Goal: Transaction & Acquisition: Book appointment/travel/reservation

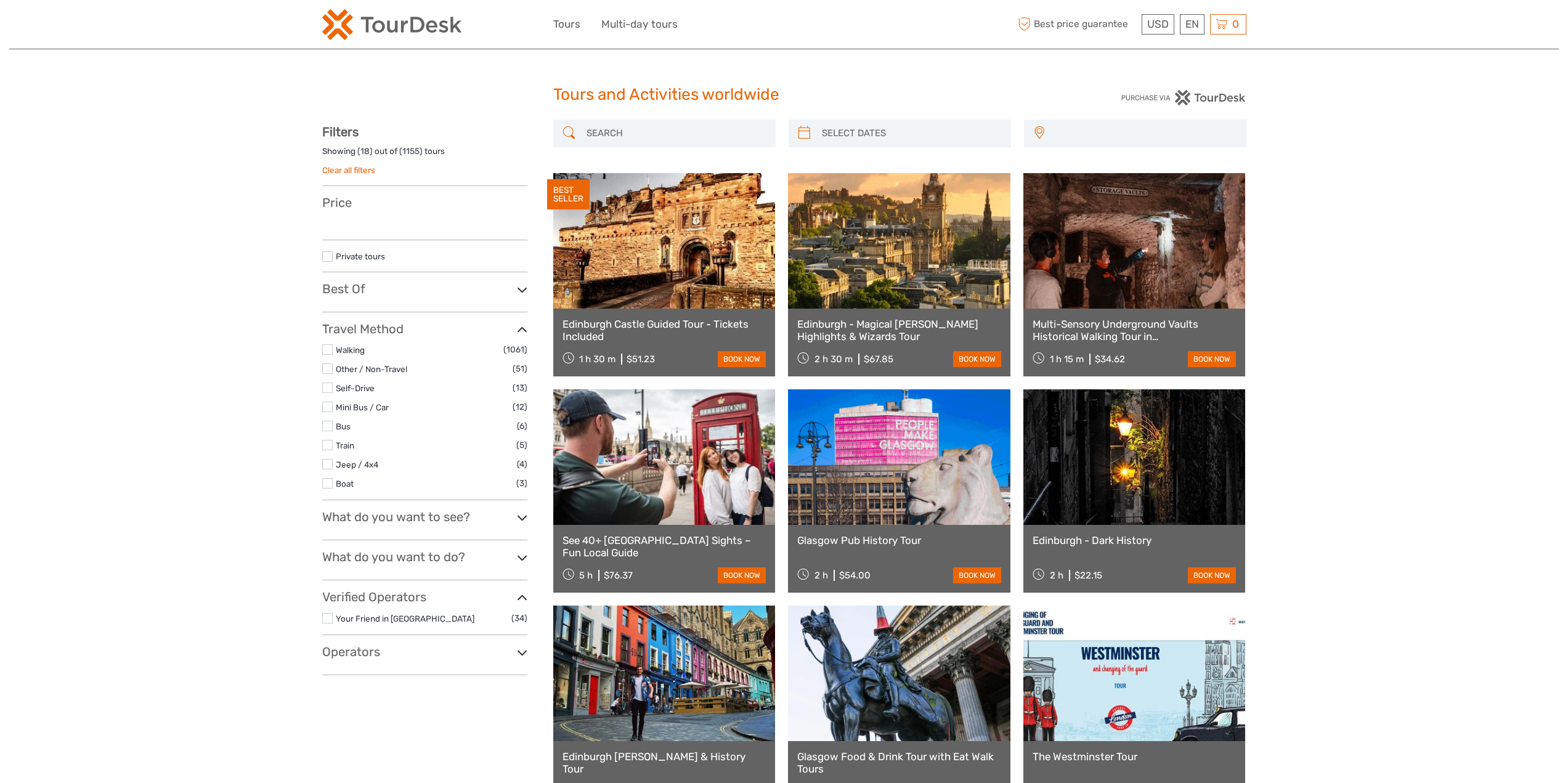
select select
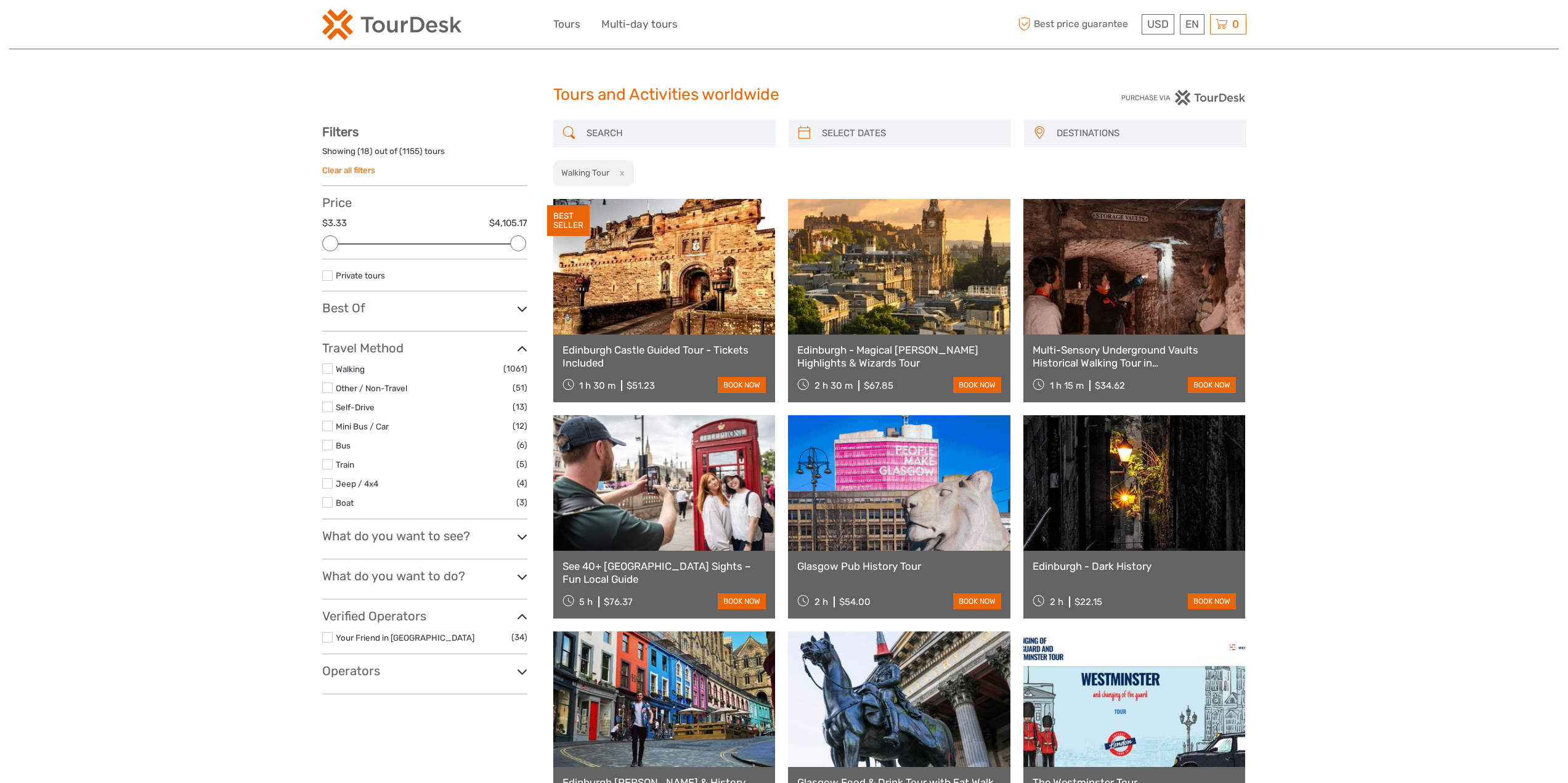
click at [349, 310] on h3 "Best Of" at bounding box center [424, 308] width 205 height 15
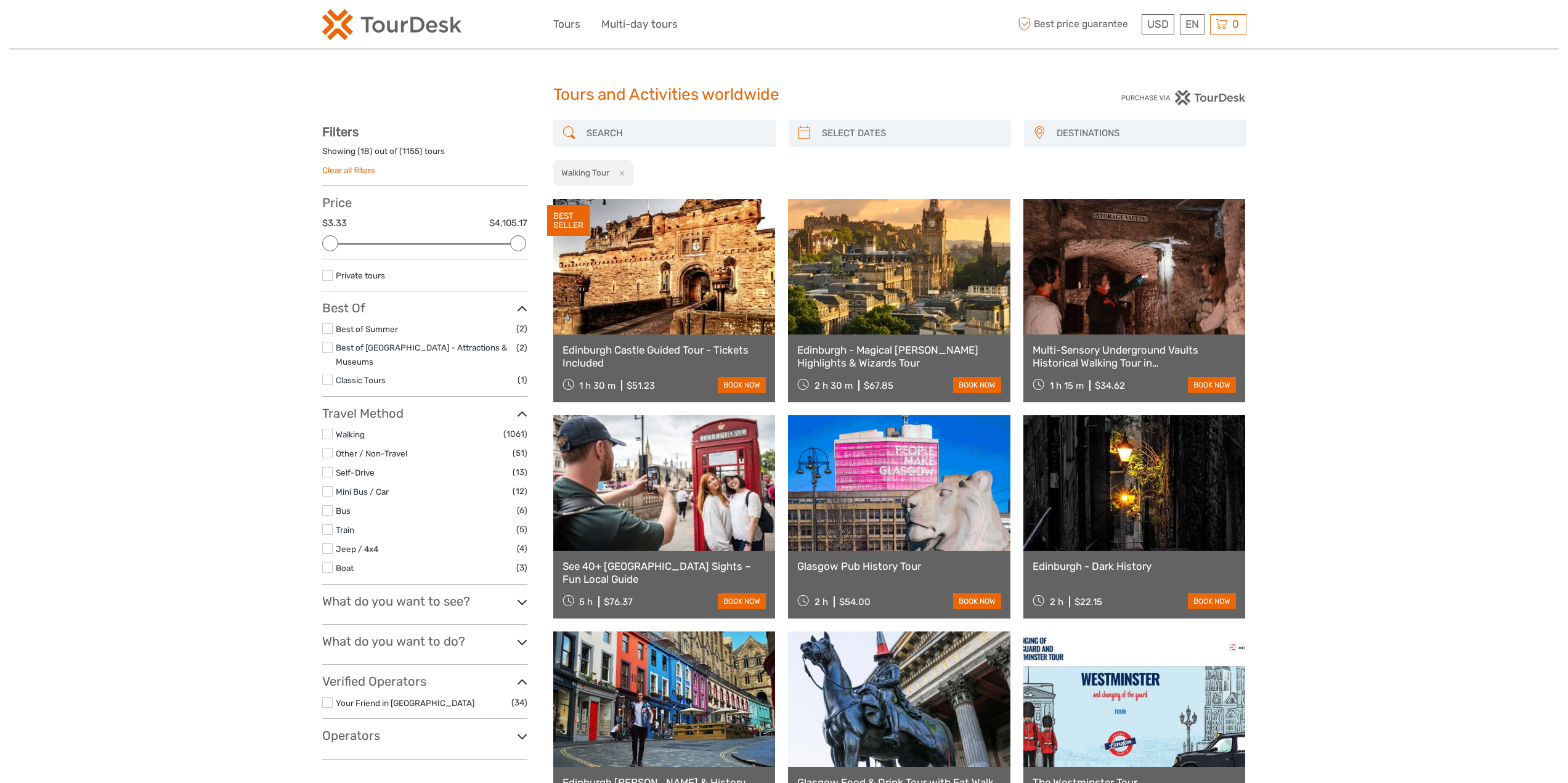
click at [443, 594] on h3 "What do you want to see?" at bounding box center [424, 601] width 205 height 15
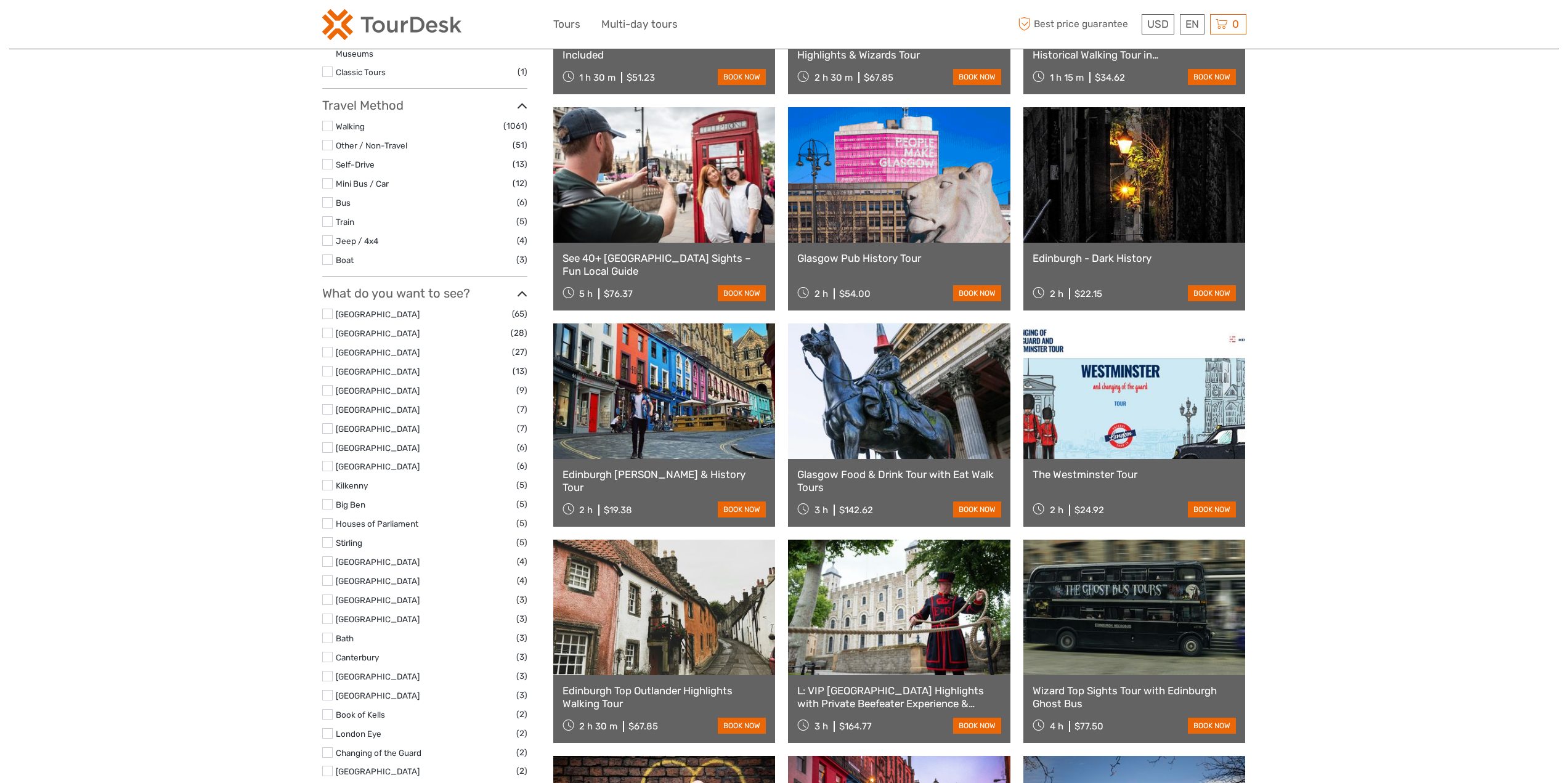
click at [416, 290] on div "What do you want to see? Edinburgh City (65) Dublin City (28) Reykjavík City (2…" at bounding box center [424, 652] width 205 height 731
click at [417, 286] on h3 "What do you want to see?" at bounding box center [424, 293] width 205 height 15
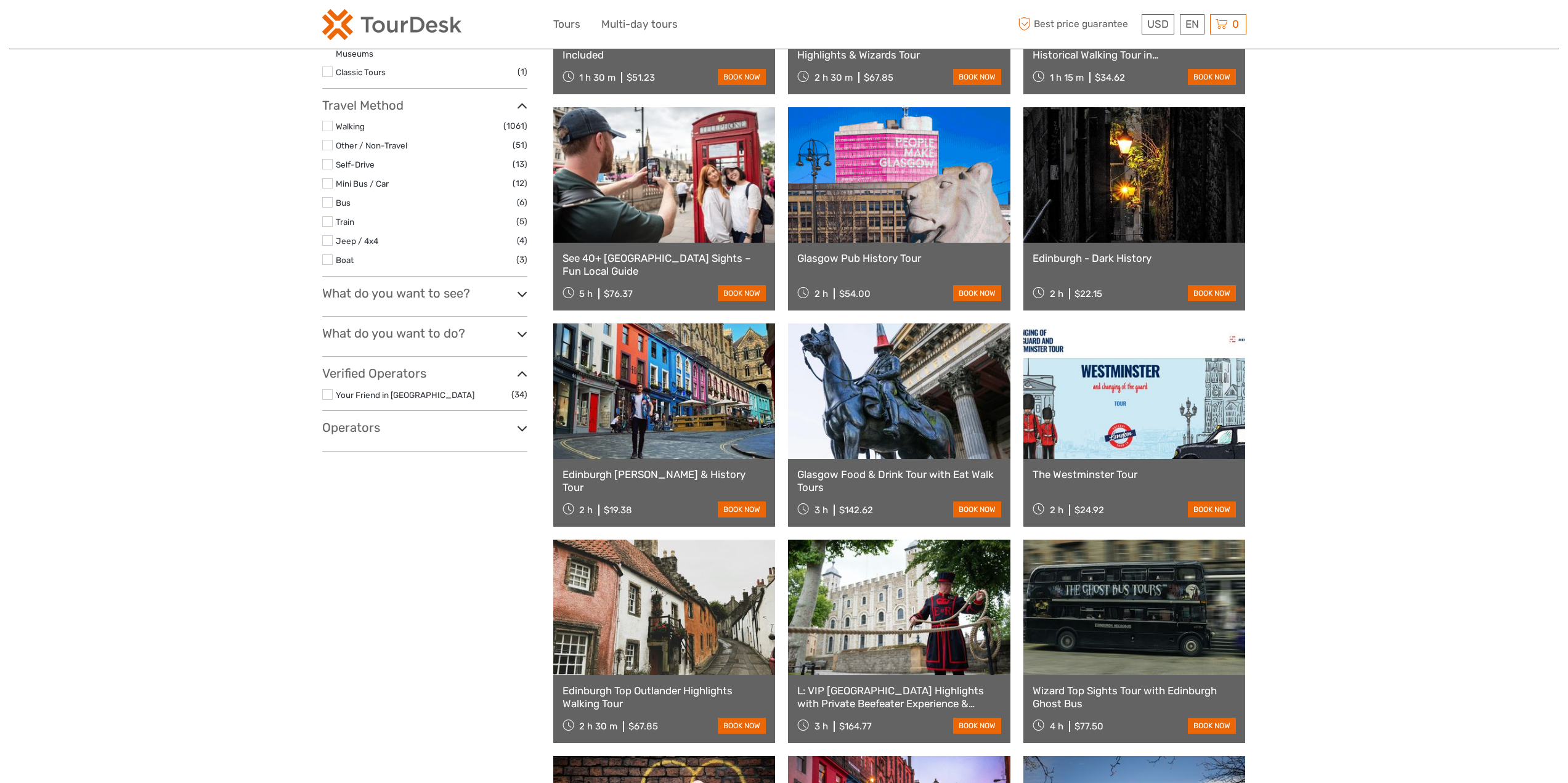
click at [388, 330] on div "What do you want to do? Walking Tour (1155) Food & Drink (190) City Sightseeing…" at bounding box center [424, 341] width 205 height 31
click at [391, 326] on h3 "What do you want to do?" at bounding box center [424, 333] width 205 height 15
click at [329, 368] on label at bounding box center [327, 373] width 10 height 10
click at [0, 0] on input "checkbox" at bounding box center [0, 0] width 0 height 0
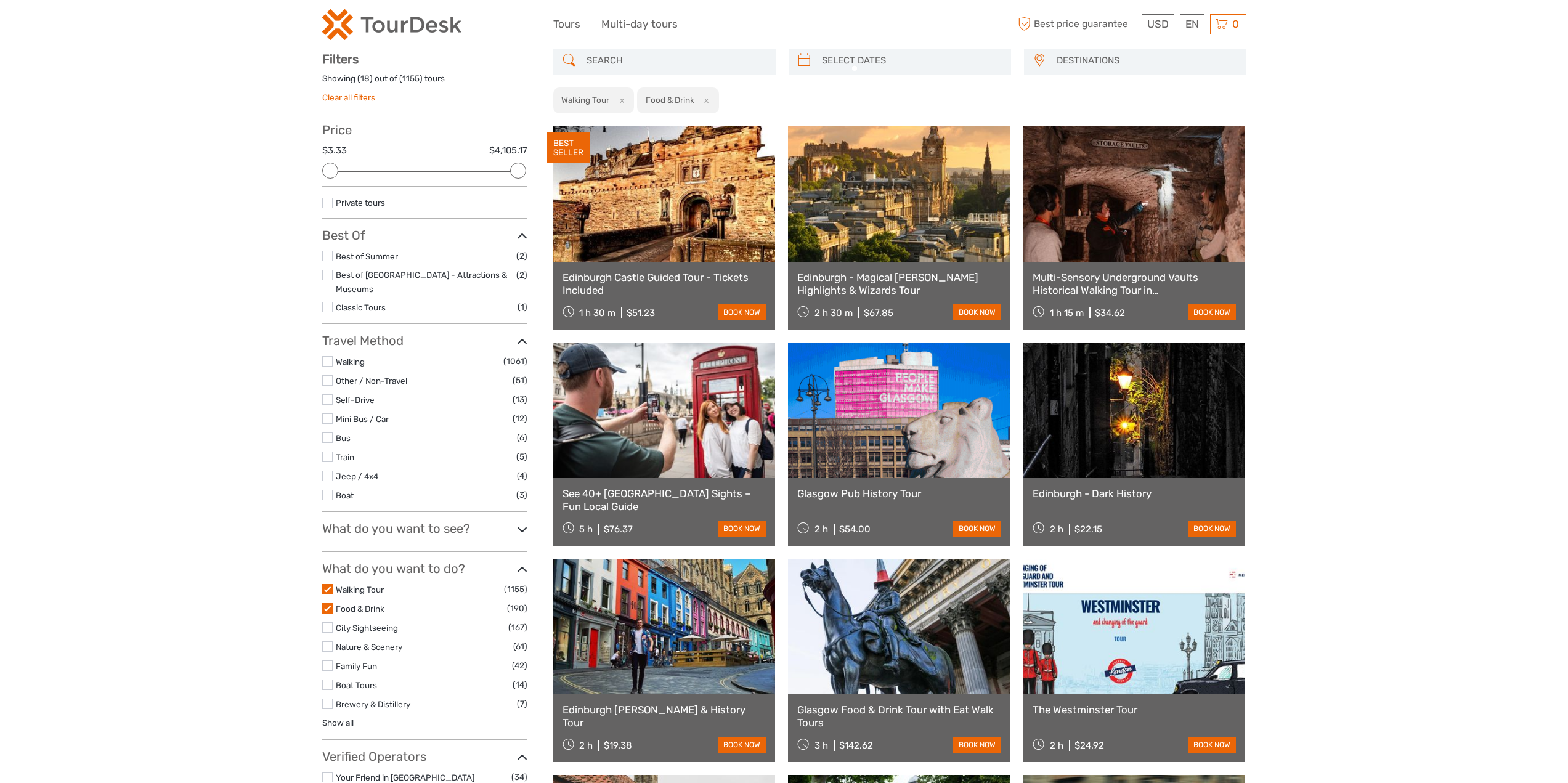
scroll to position [70, 0]
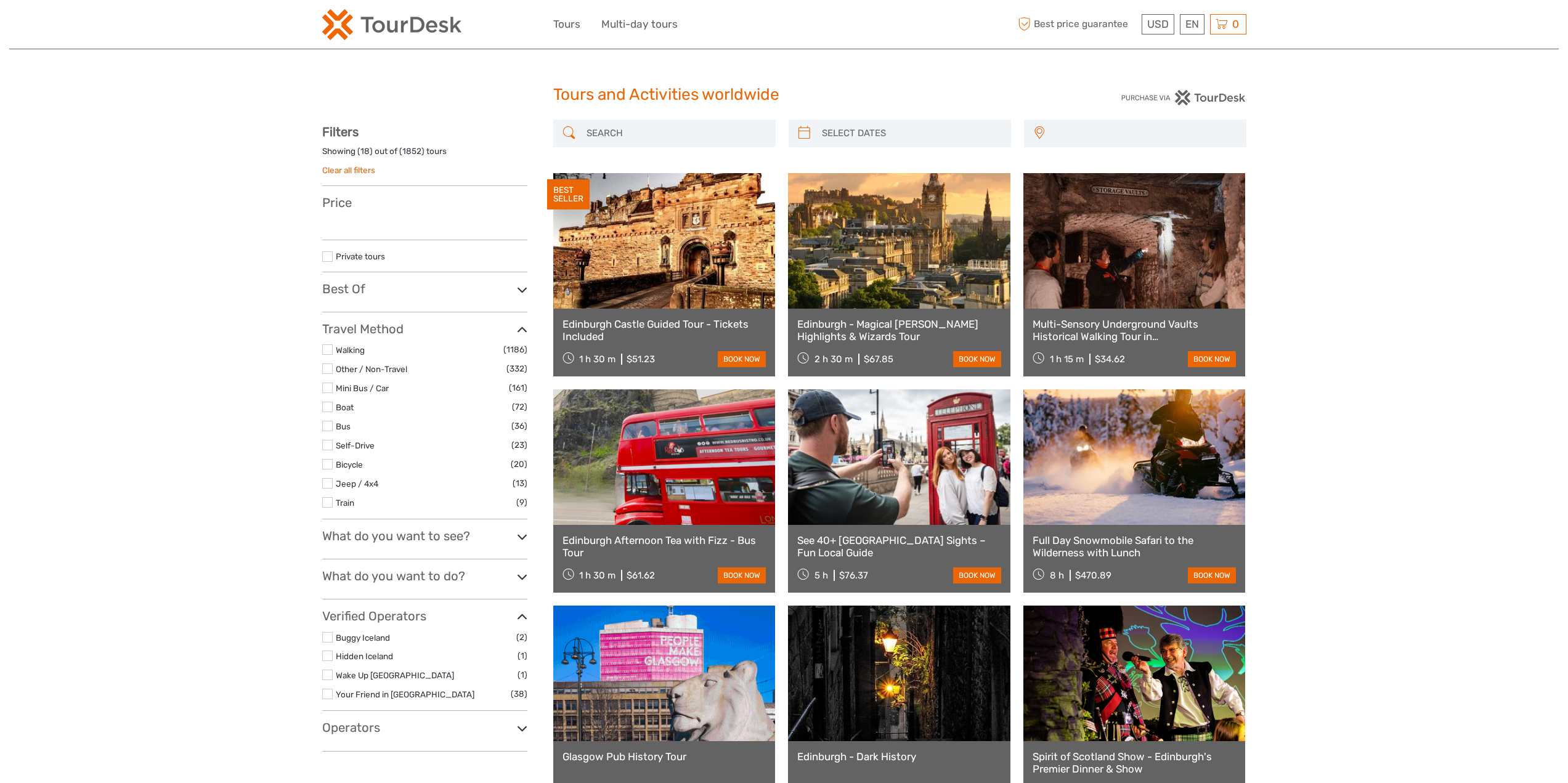
select select
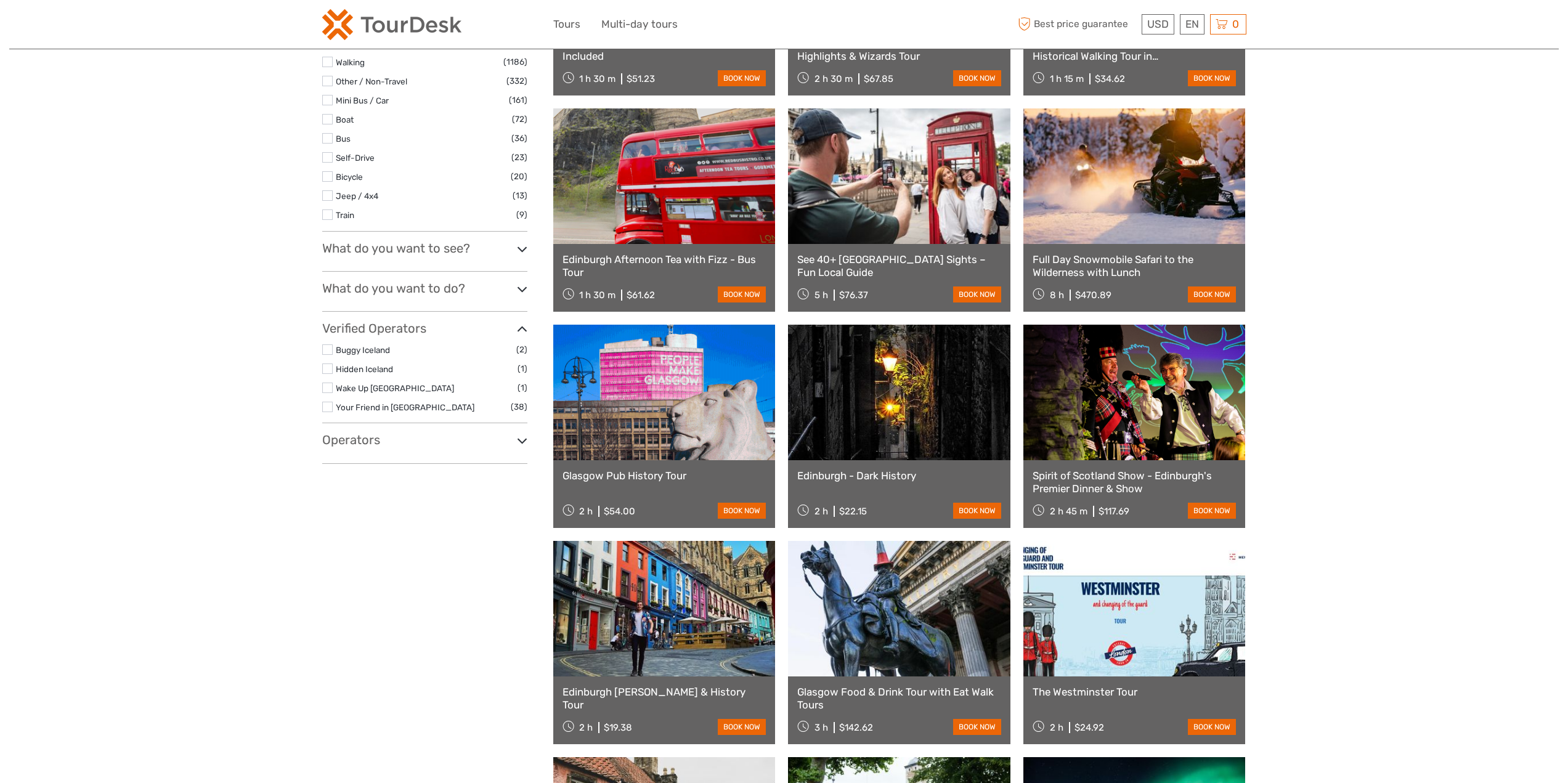
scroll to position [308, 0]
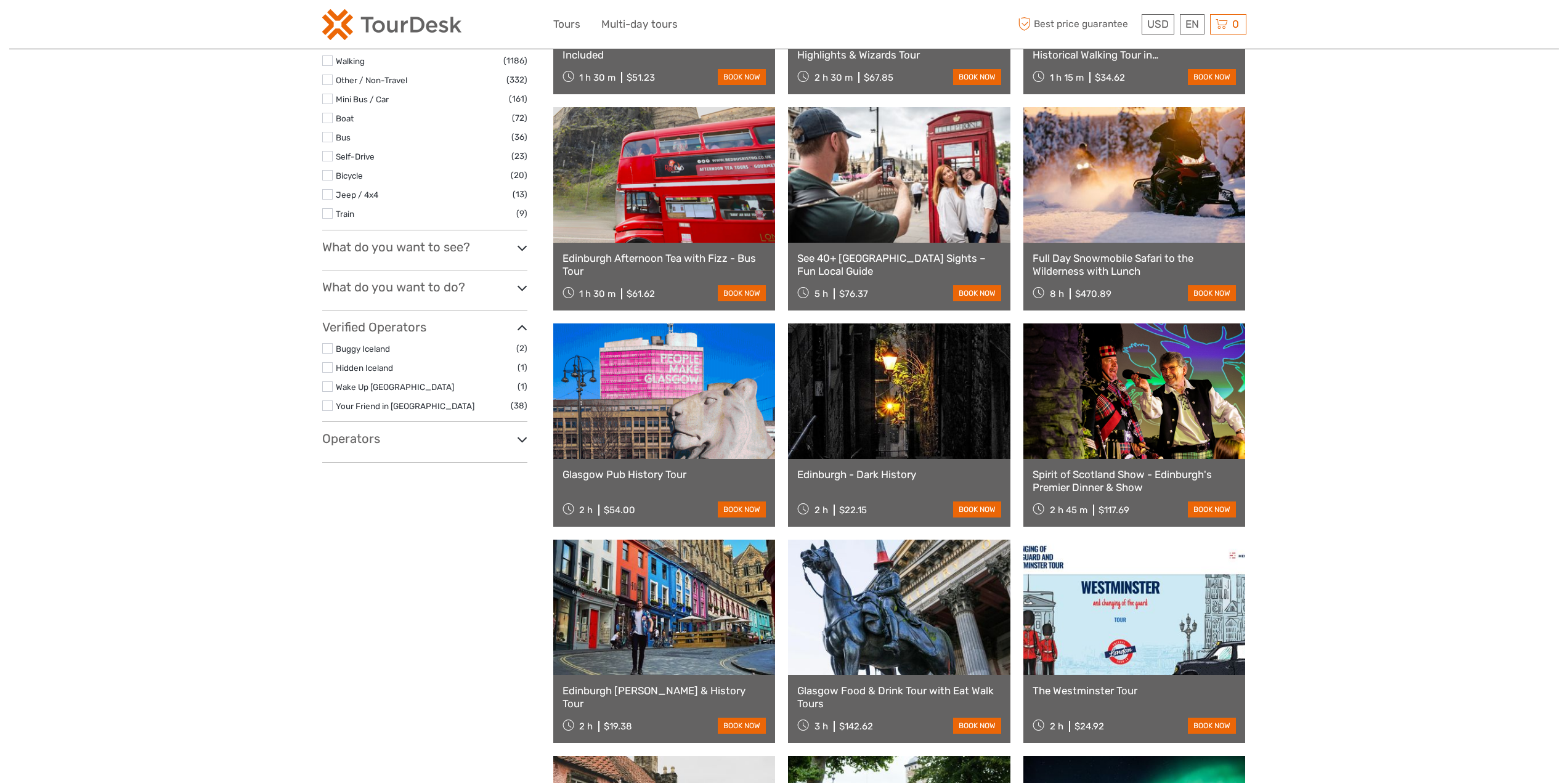
click at [418, 289] on h3 "What do you want to do?" at bounding box center [424, 287] width 205 height 15
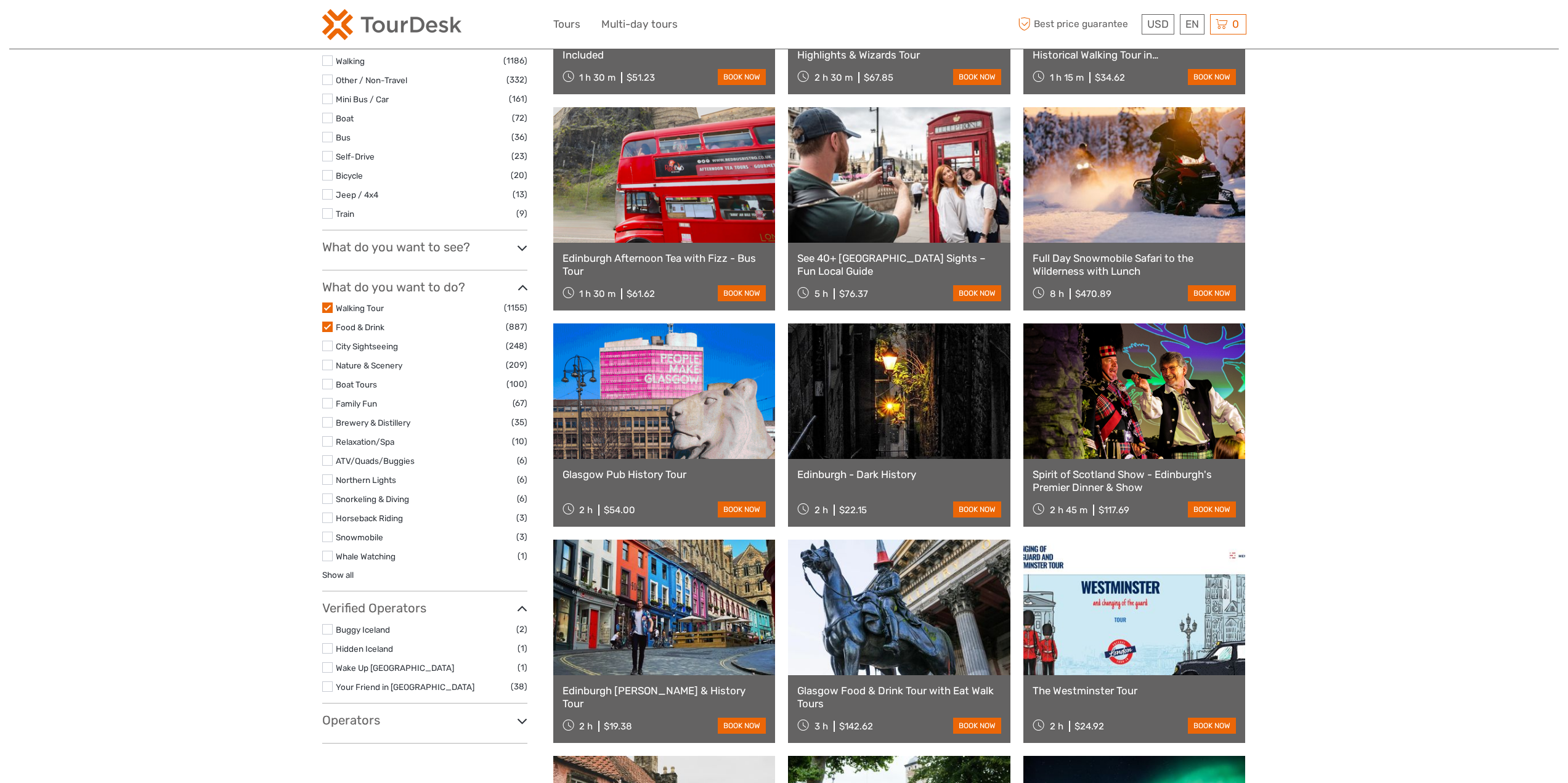
scroll to position [0, 0]
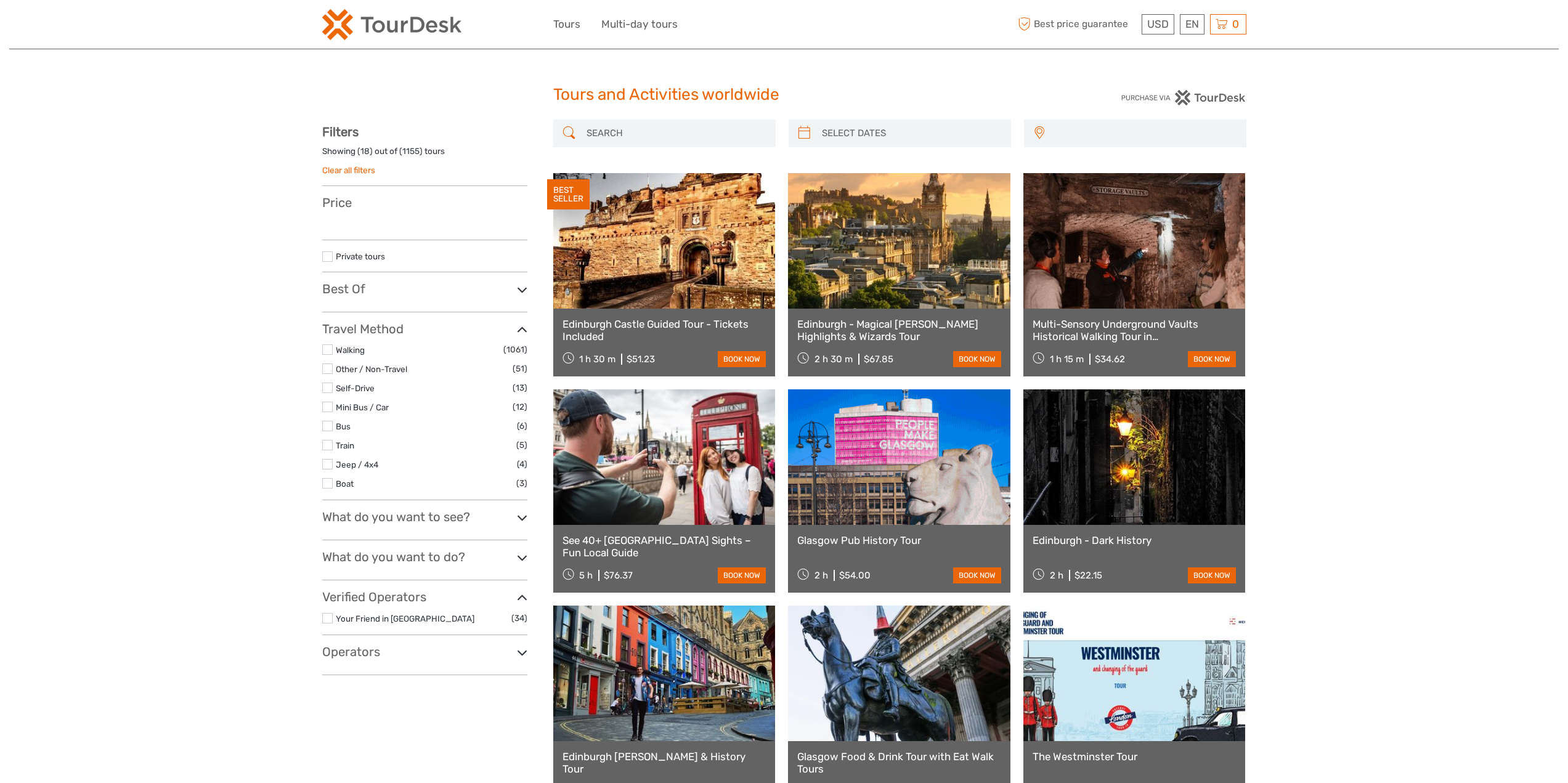
select select
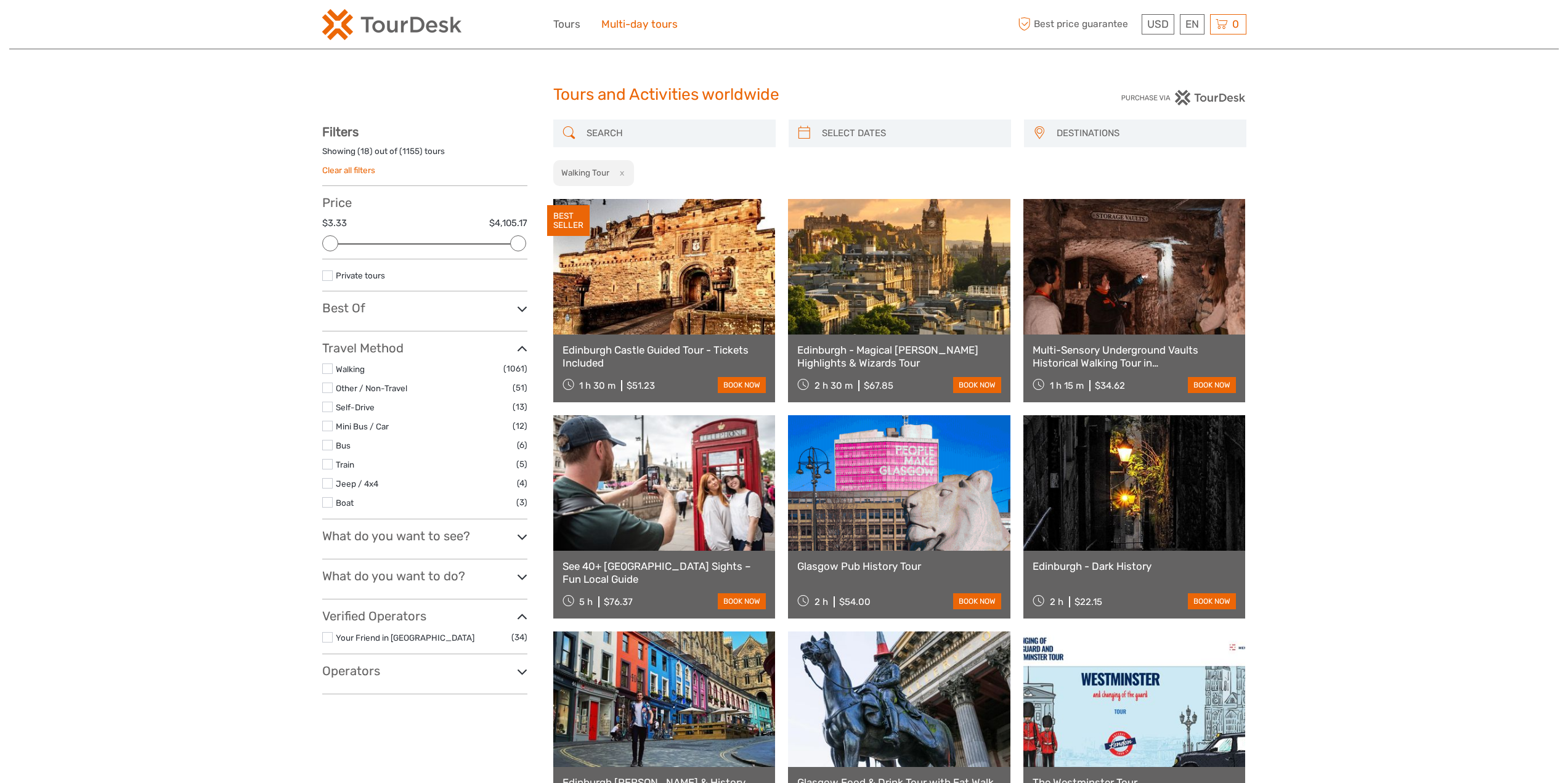
click at [623, 23] on link "Multi-day tours" at bounding box center [639, 24] width 76 height 17
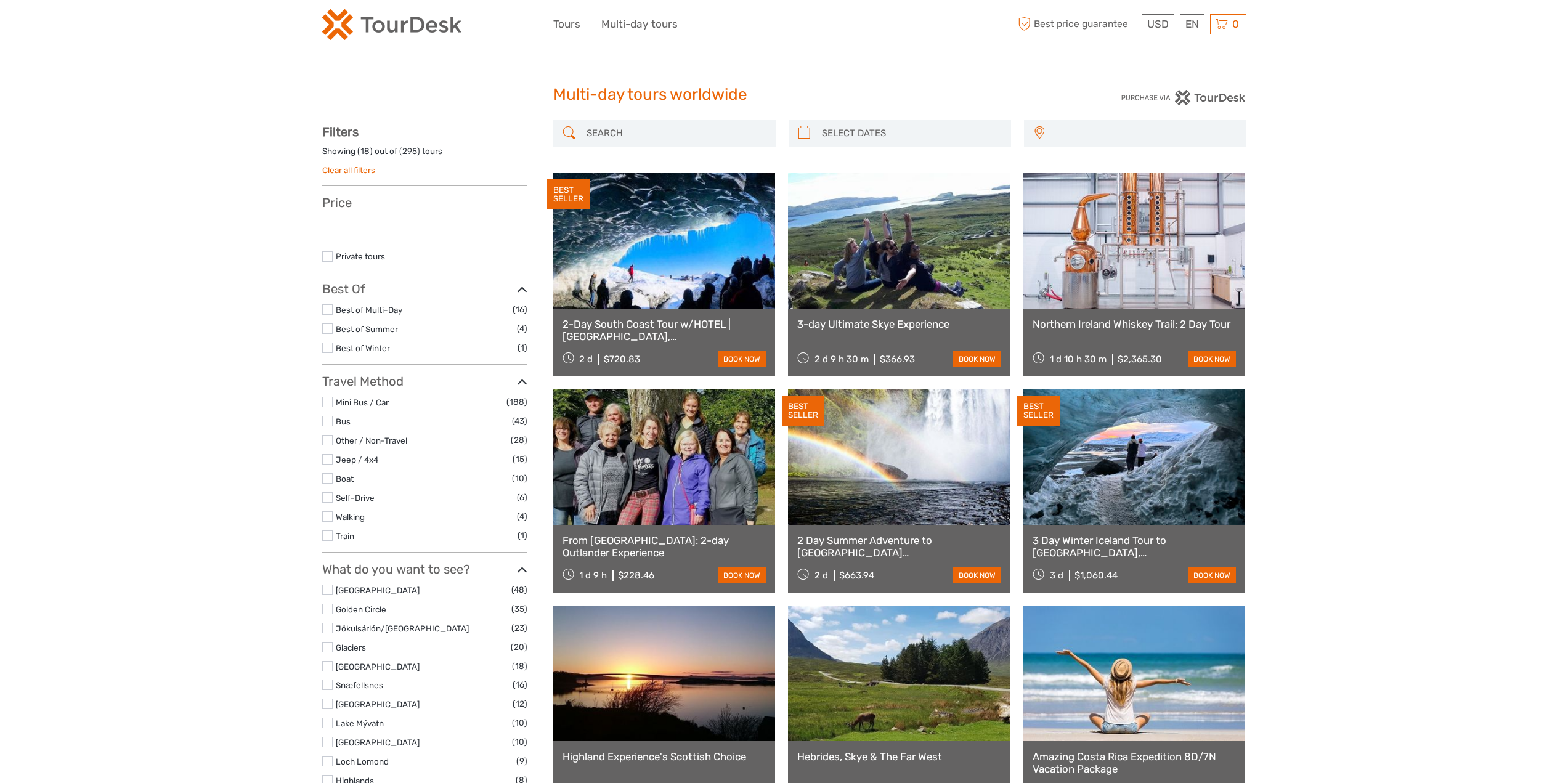
select select
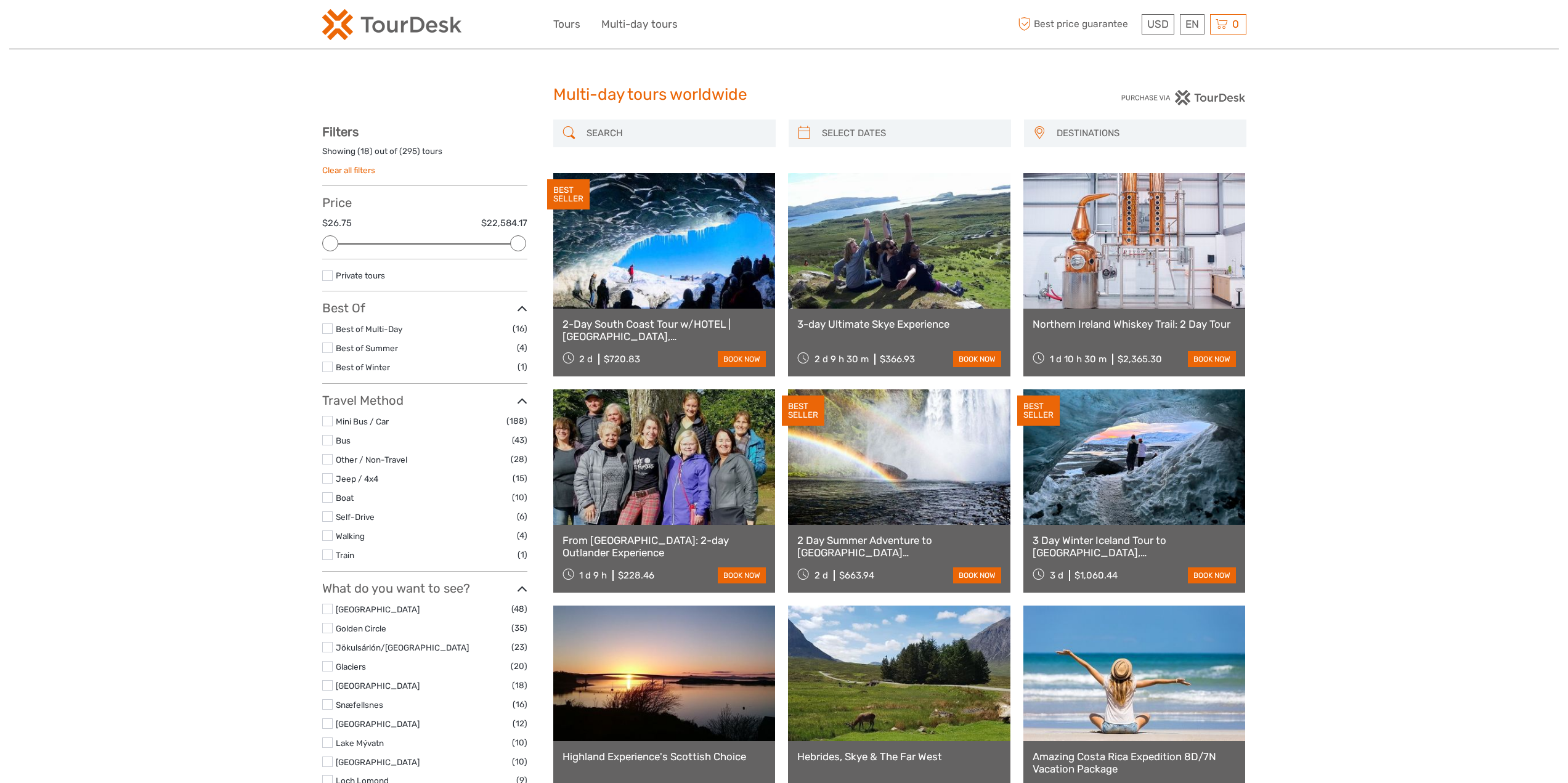
click at [860, 286] on link at bounding box center [899, 241] width 223 height 136
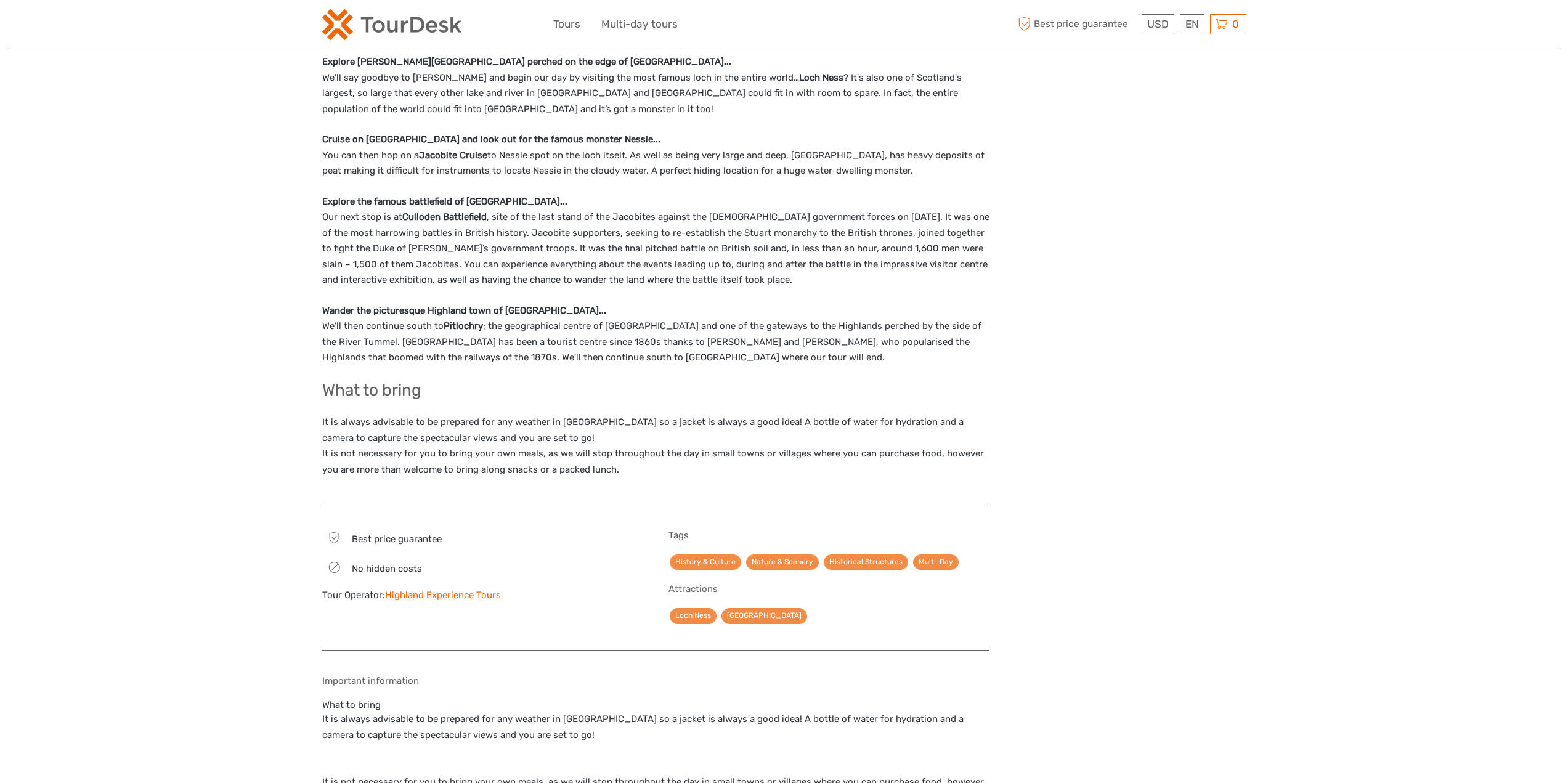
scroll to position [1848, 0]
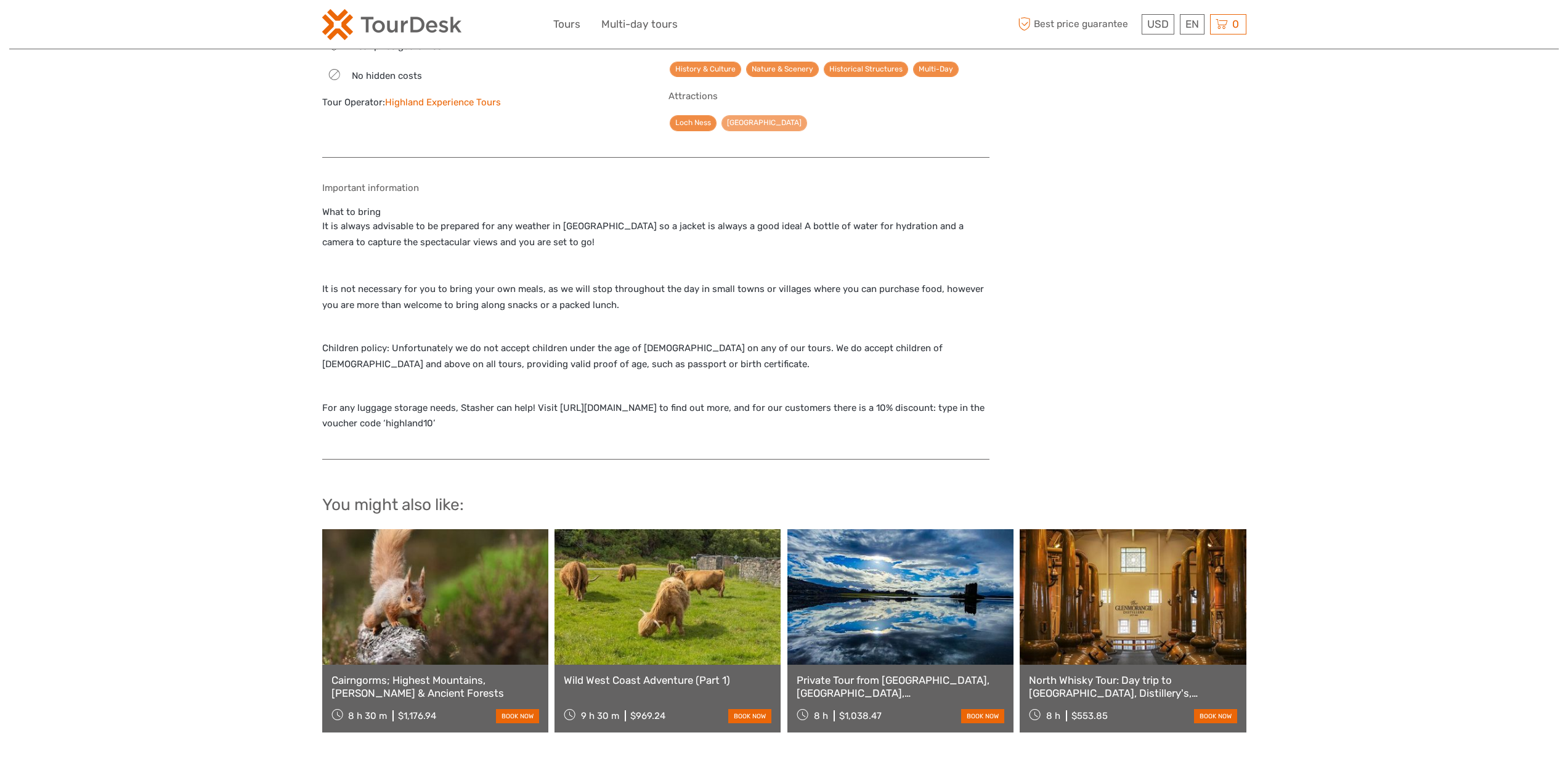
click at [753, 115] on link "[GEOGRAPHIC_DATA]" at bounding box center [765, 122] width 86 height 15
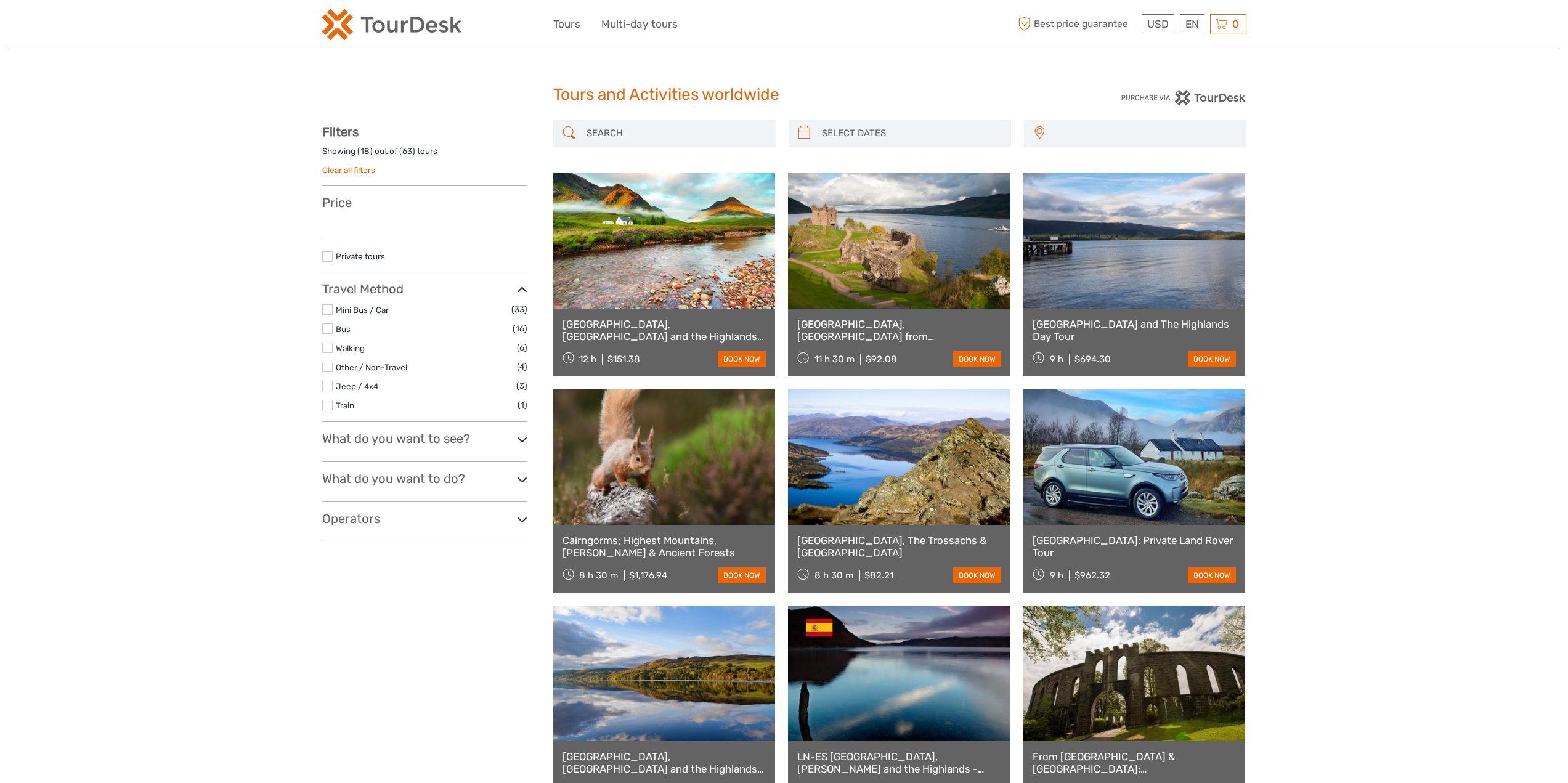
select select
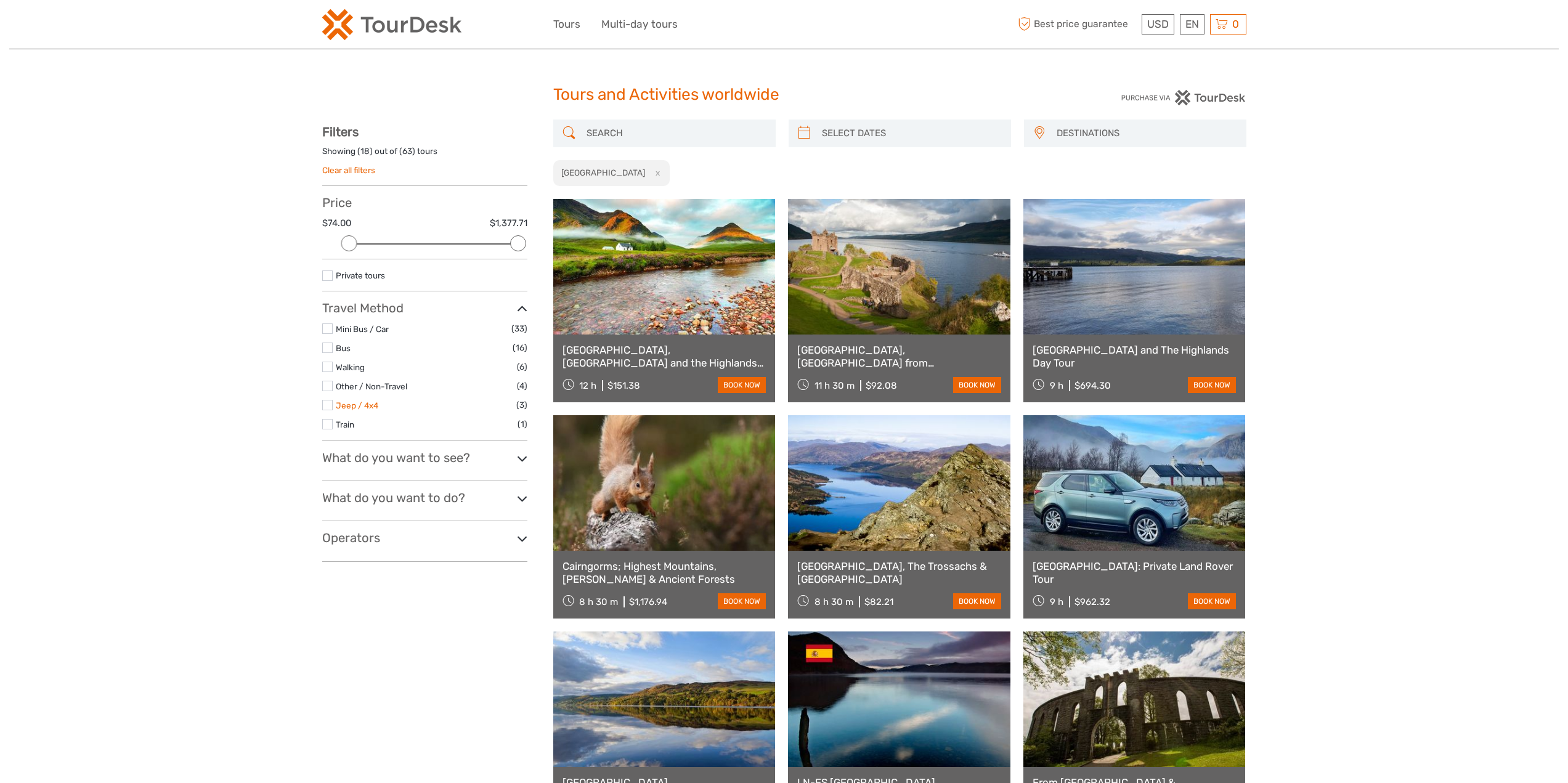
click at [364, 407] on link "Jeep / 4x4" at bounding box center [356, 405] width 42 height 10
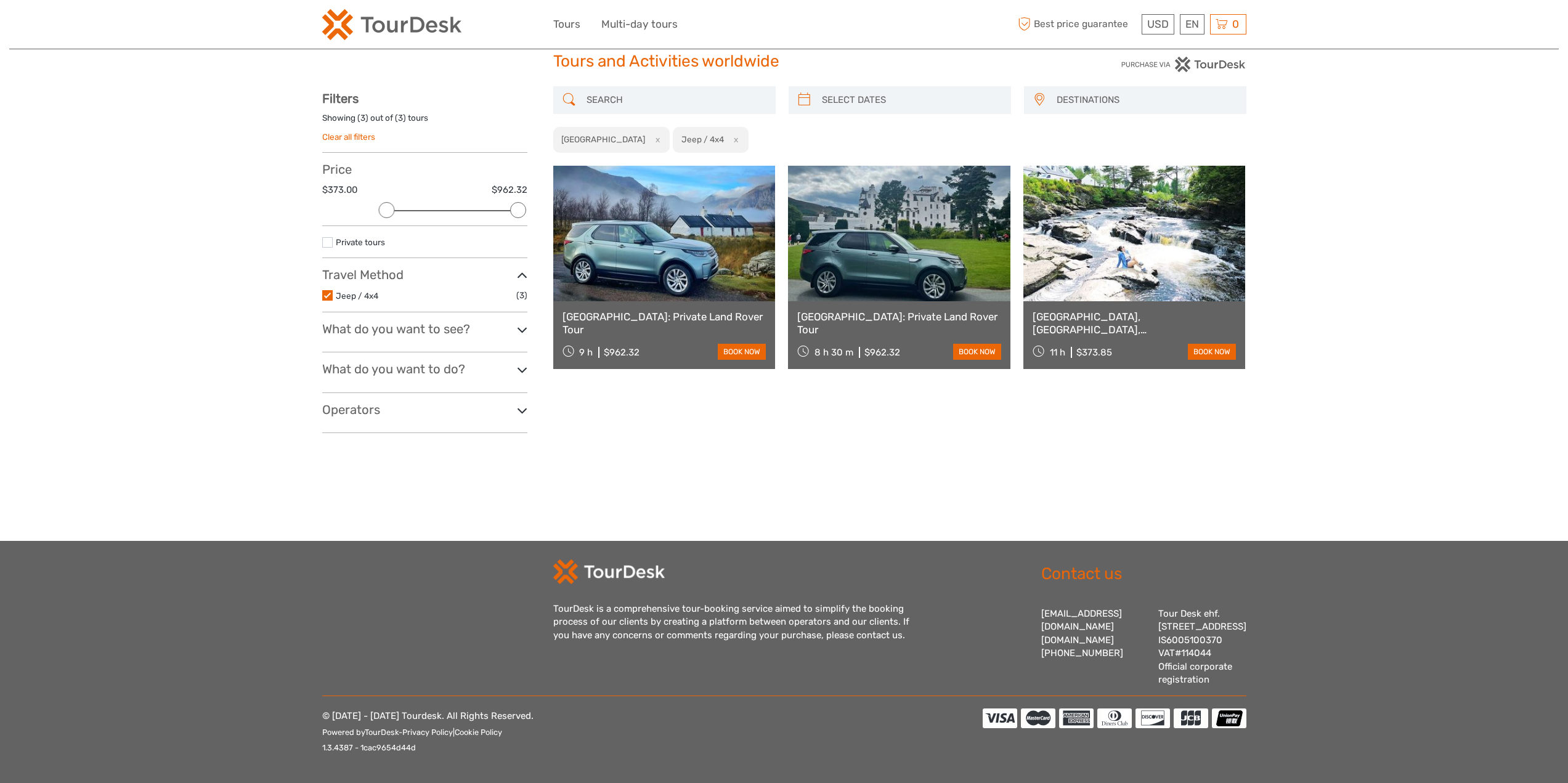
click at [446, 347] on div "Filters Showing ( 3 ) out of ( 3 ) tours Clear all filters Price $373.00 $962.3…" at bounding box center [424, 262] width 205 height 342
click at [446, 362] on h3 "What do you want to do?" at bounding box center [424, 369] width 205 height 15
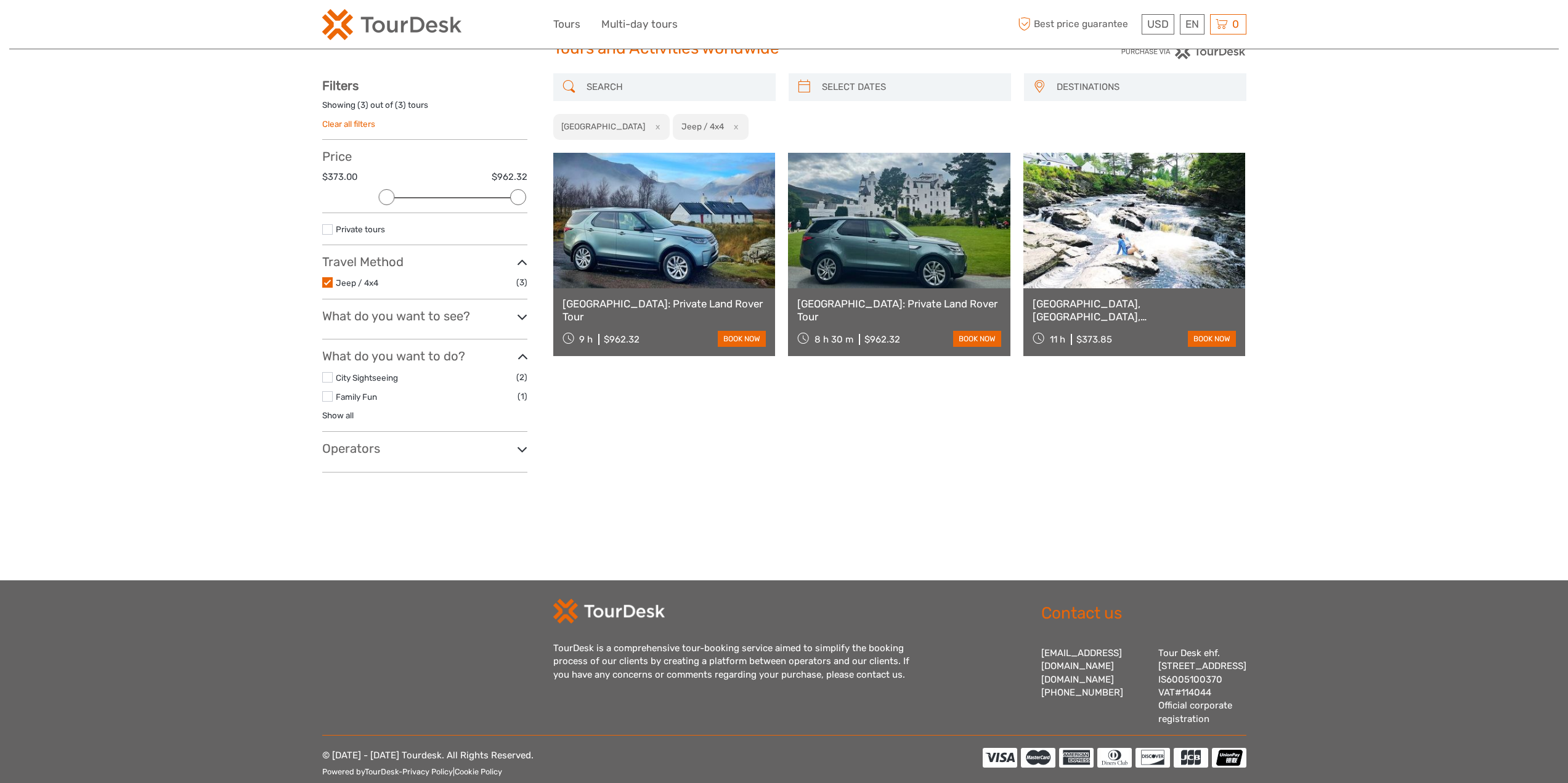
scroll to position [61, 0]
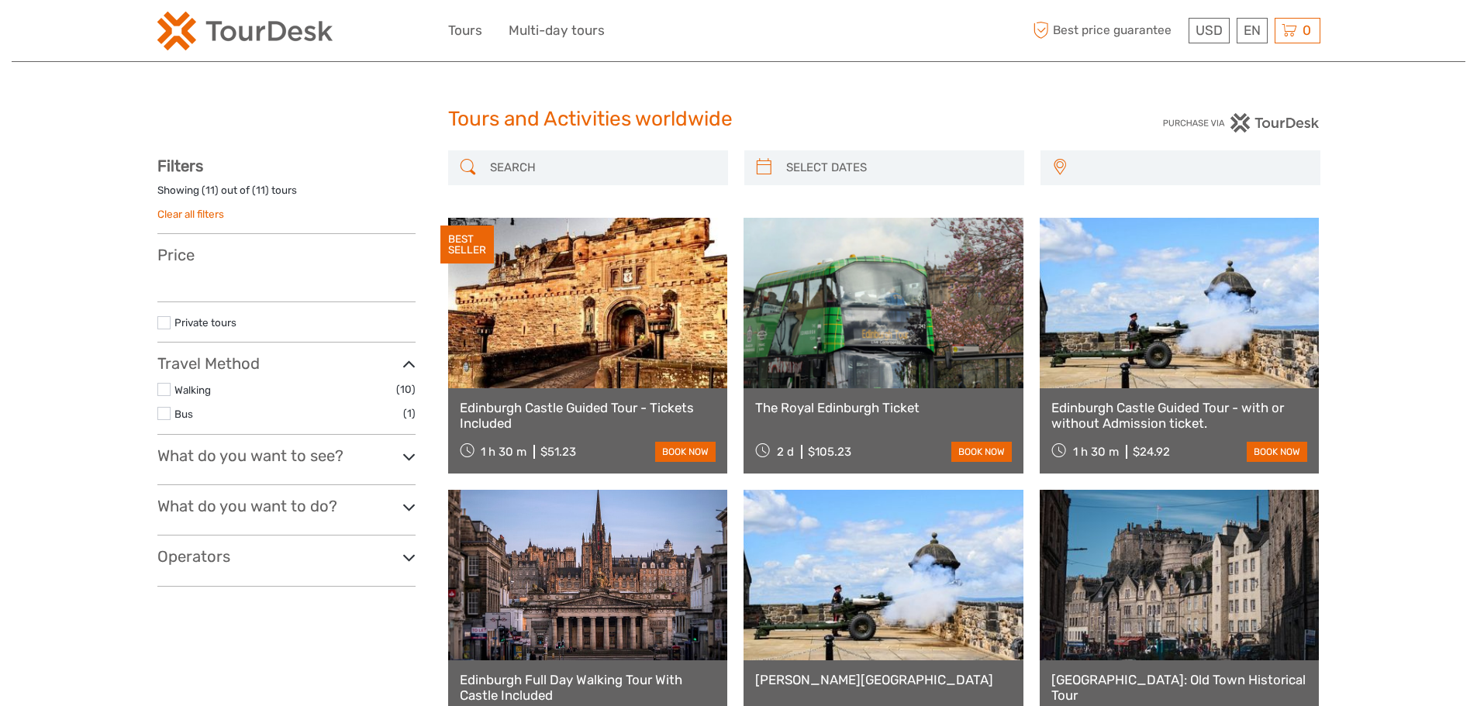
select select
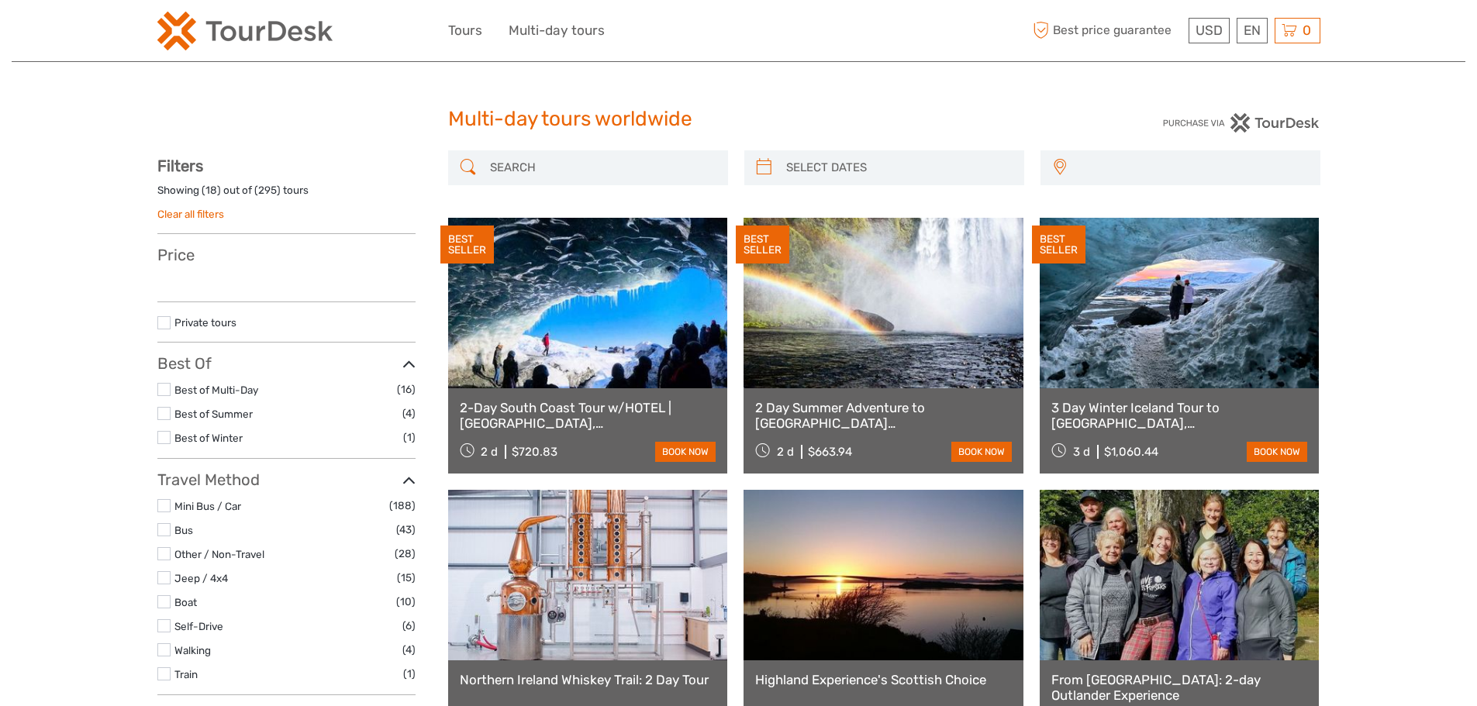
select select
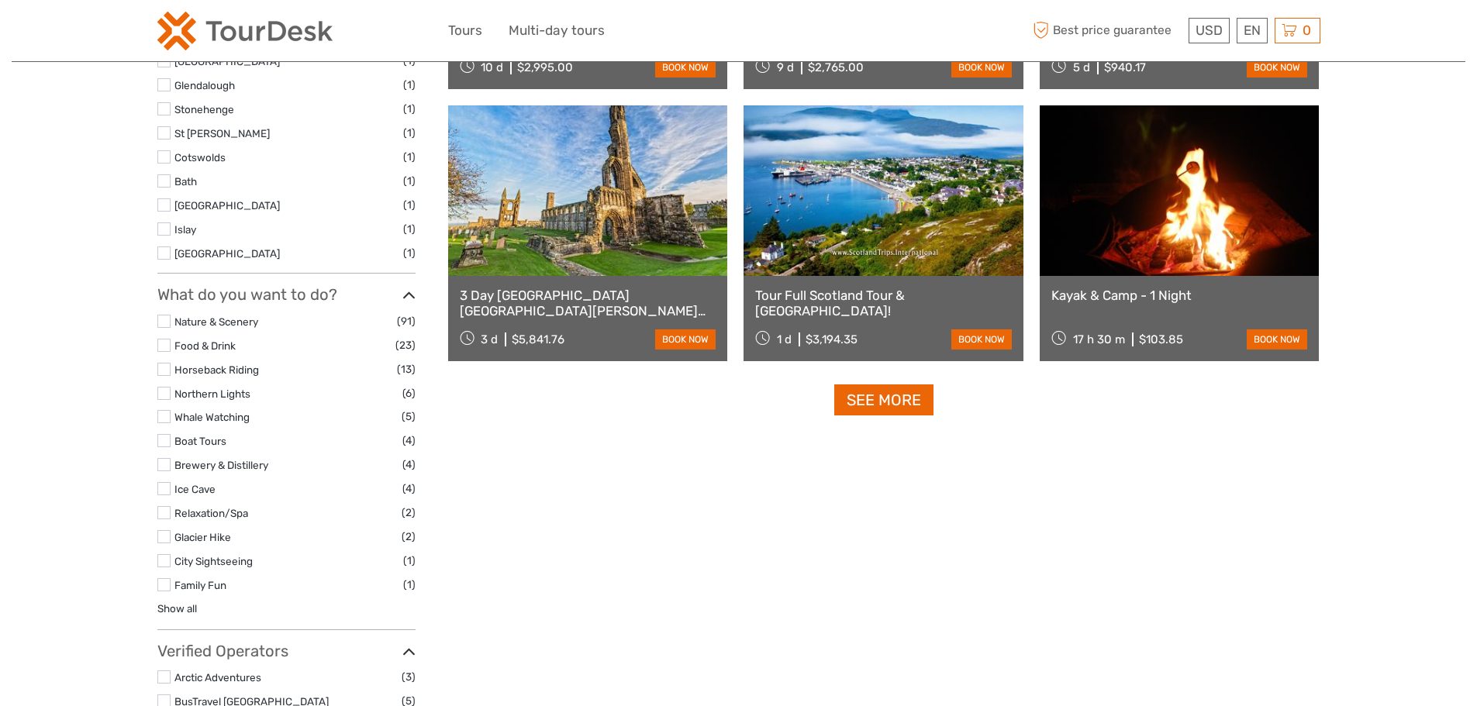
scroll to position [1705, 0]
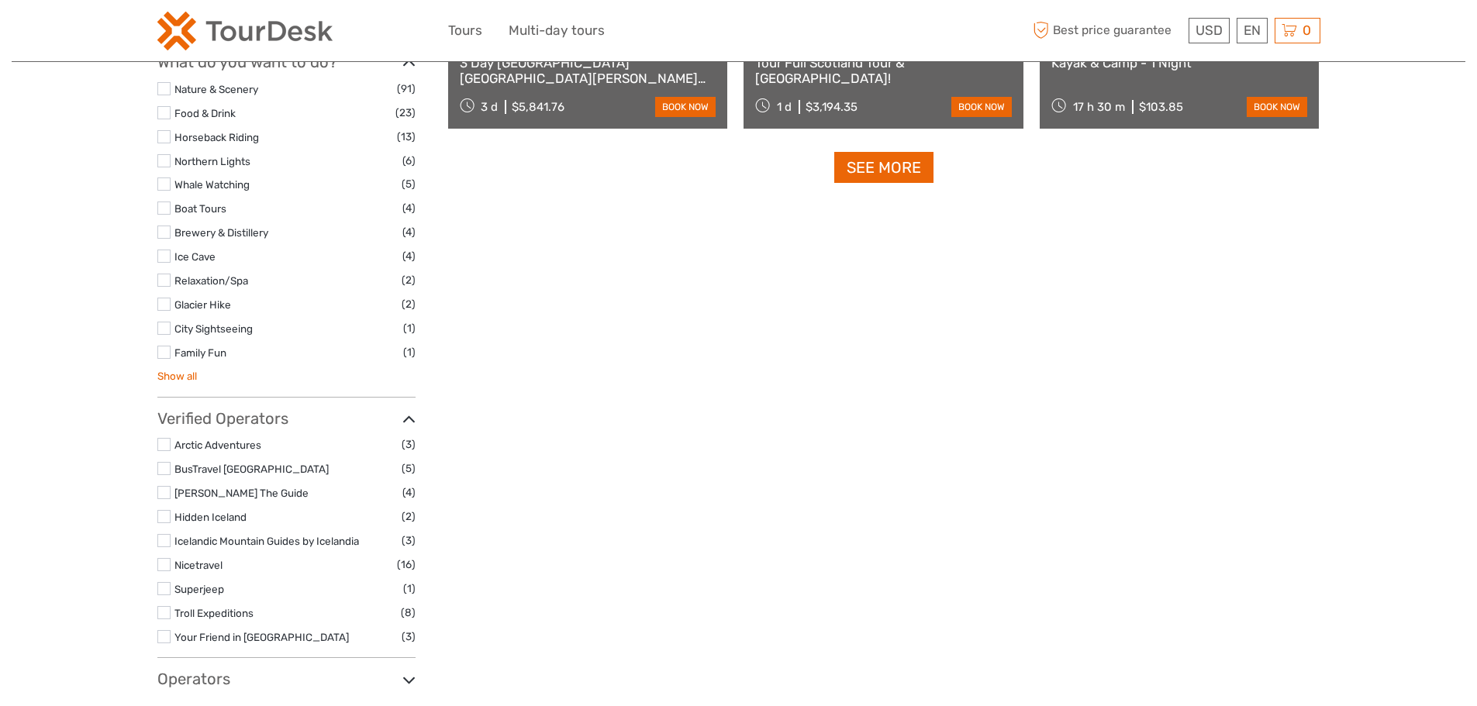
click at [184, 377] on link "Show all" at bounding box center [177, 376] width 40 height 12
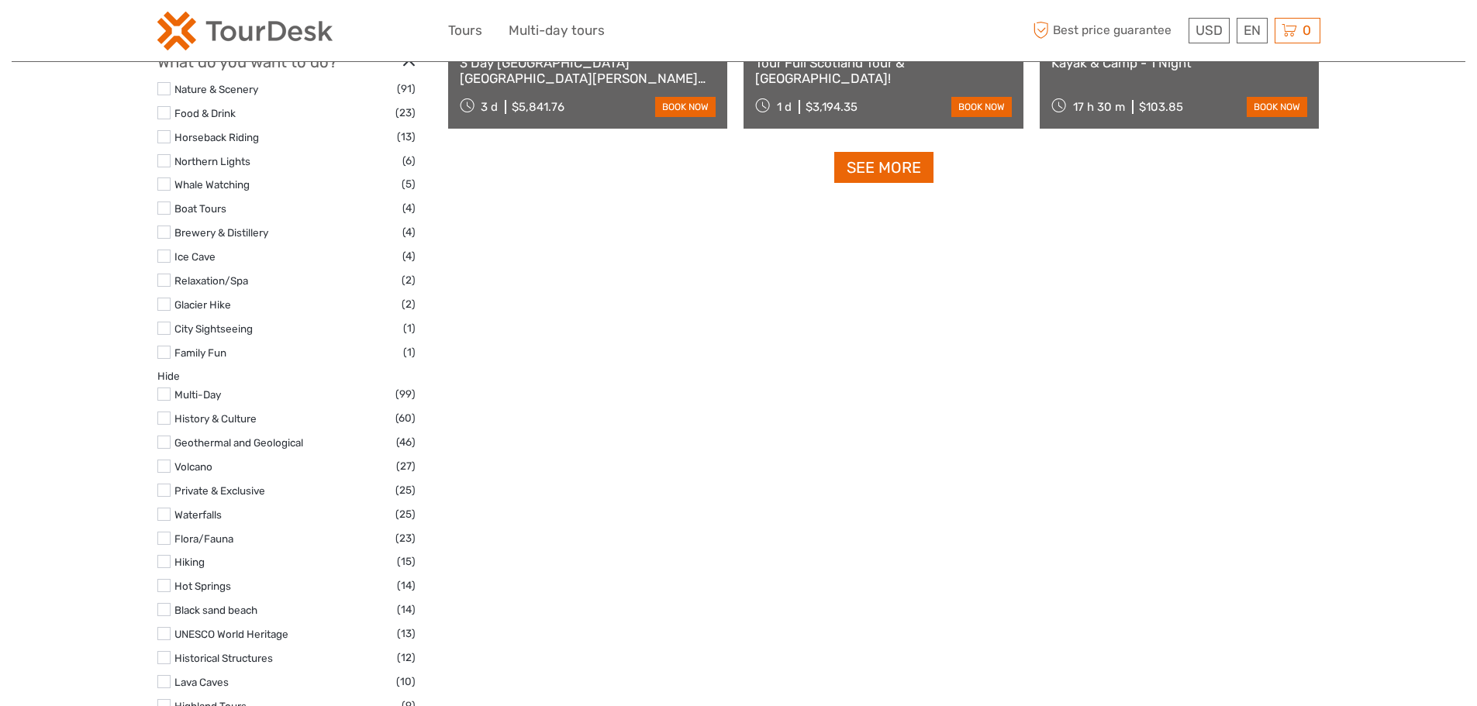
click at [165, 229] on label at bounding box center [163, 232] width 13 height 13
click at [0, 0] on input "checkbox" at bounding box center [0, 0] width 0 height 0
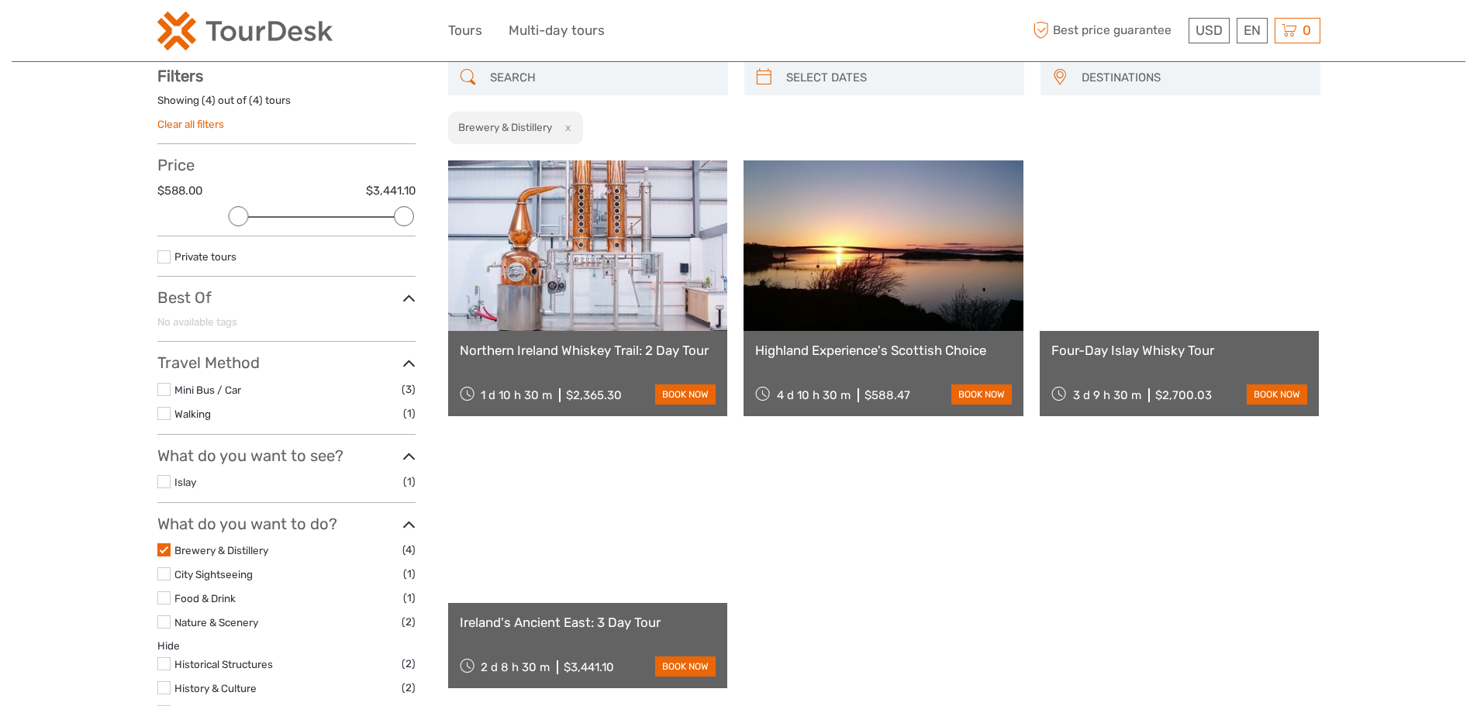
scroll to position [88, 0]
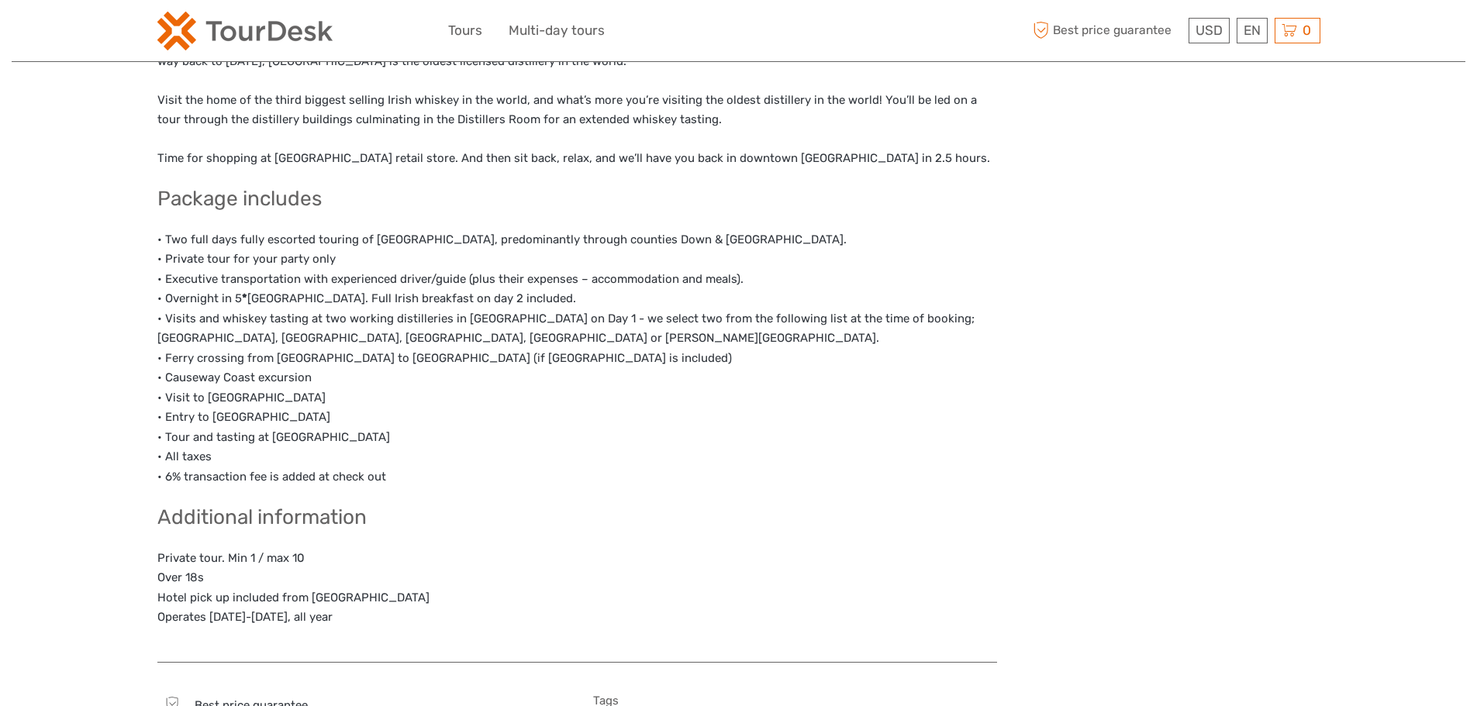
scroll to position [2480, 0]
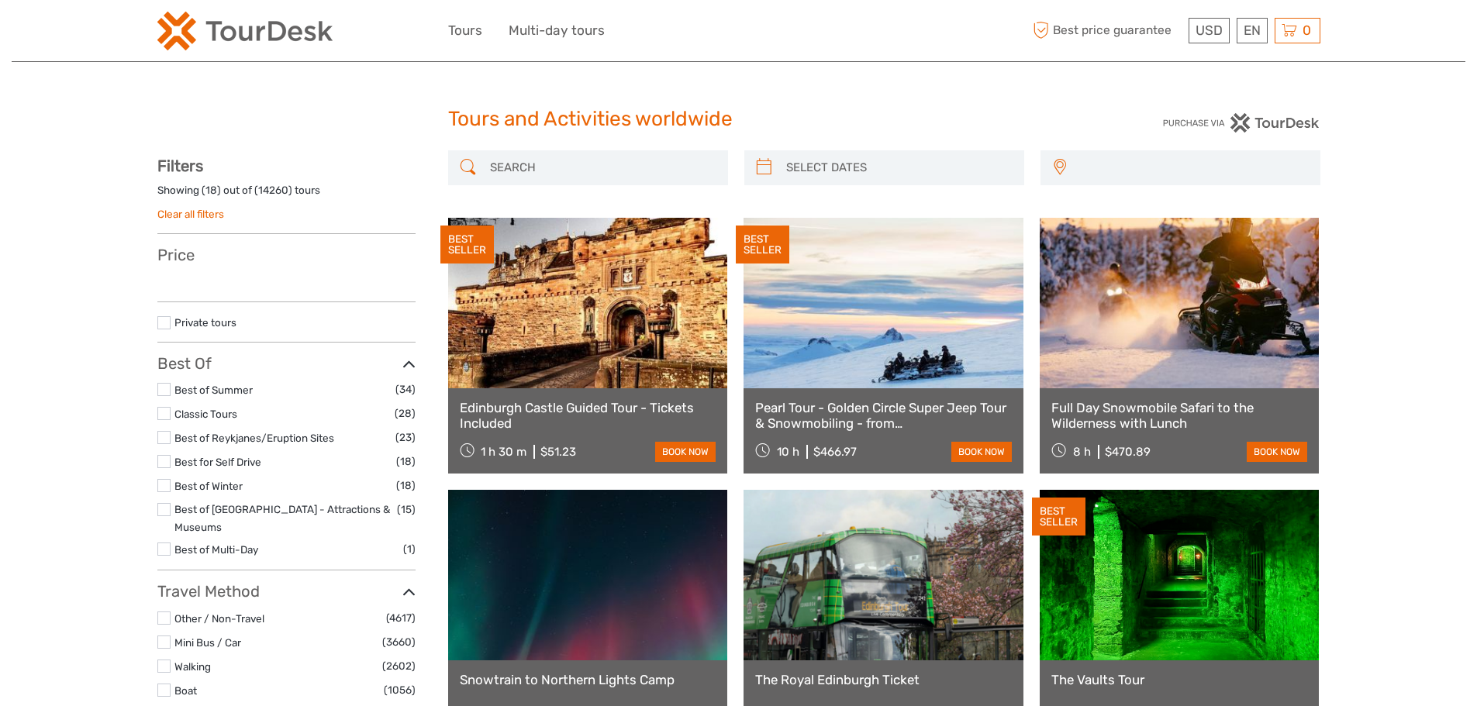
select select
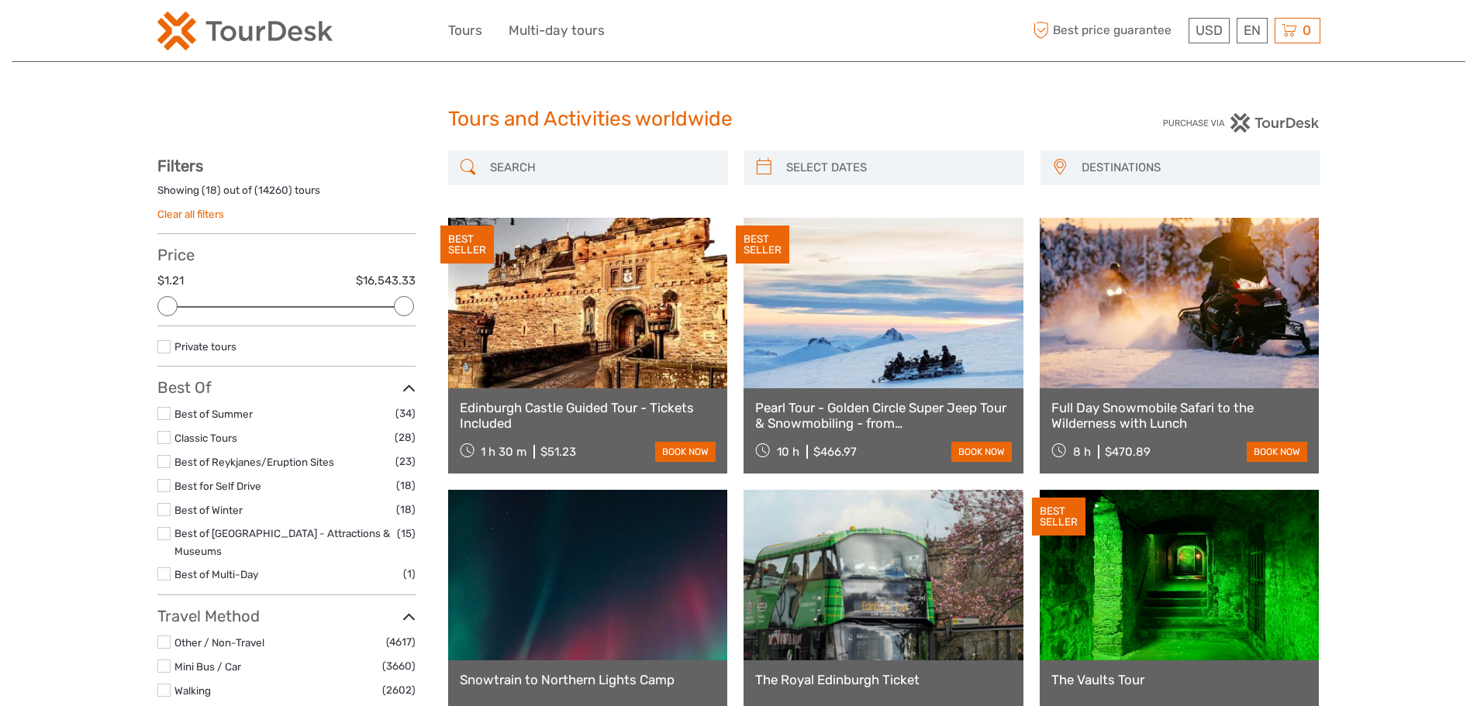
click at [335, 127] on div "Tours and Activities worldwide Tours and Activities worldwide" at bounding box center [738, 126] width 1163 height 50
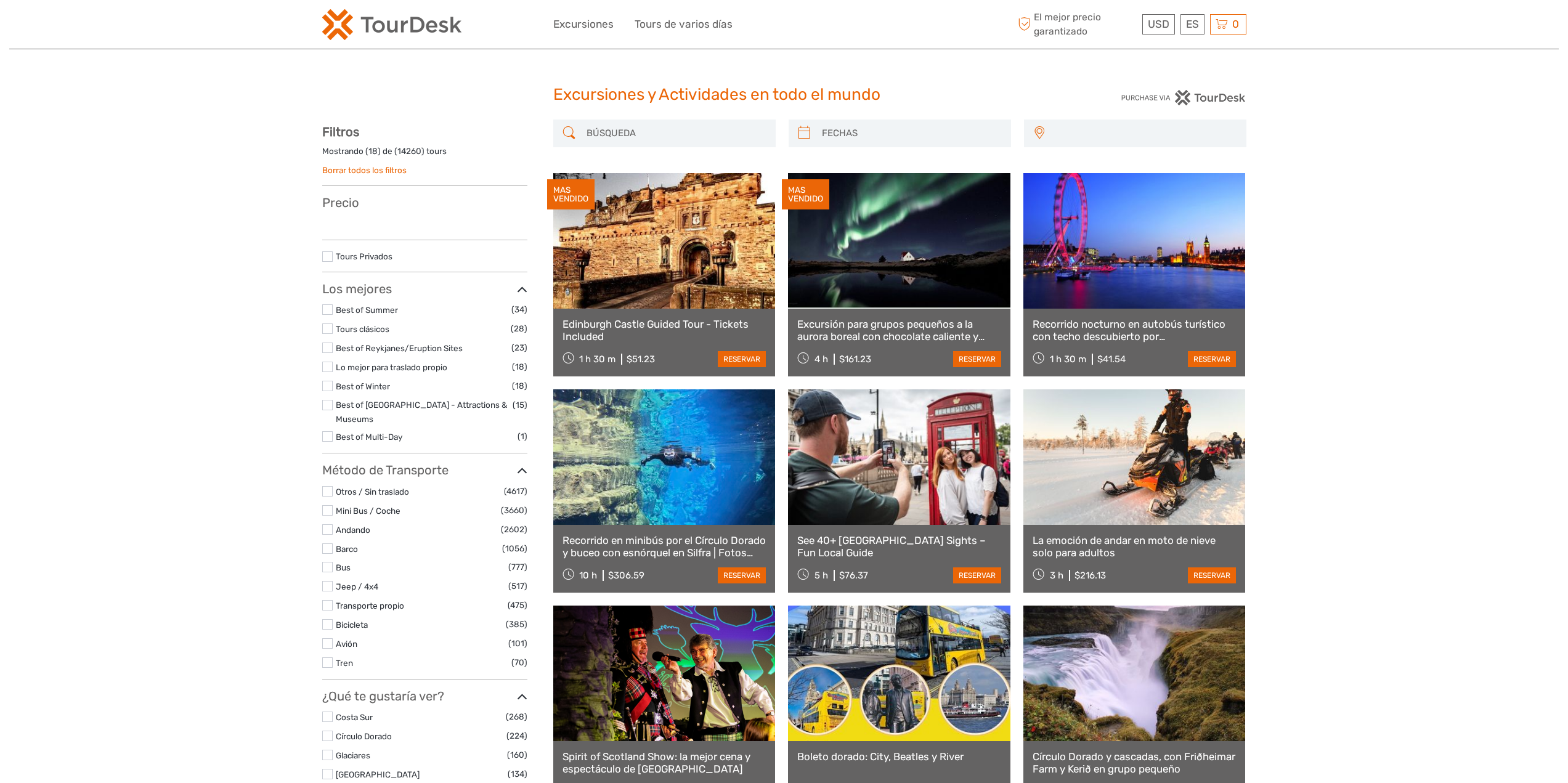
select select
